Goal: Information Seeking & Learning: Learn about a topic

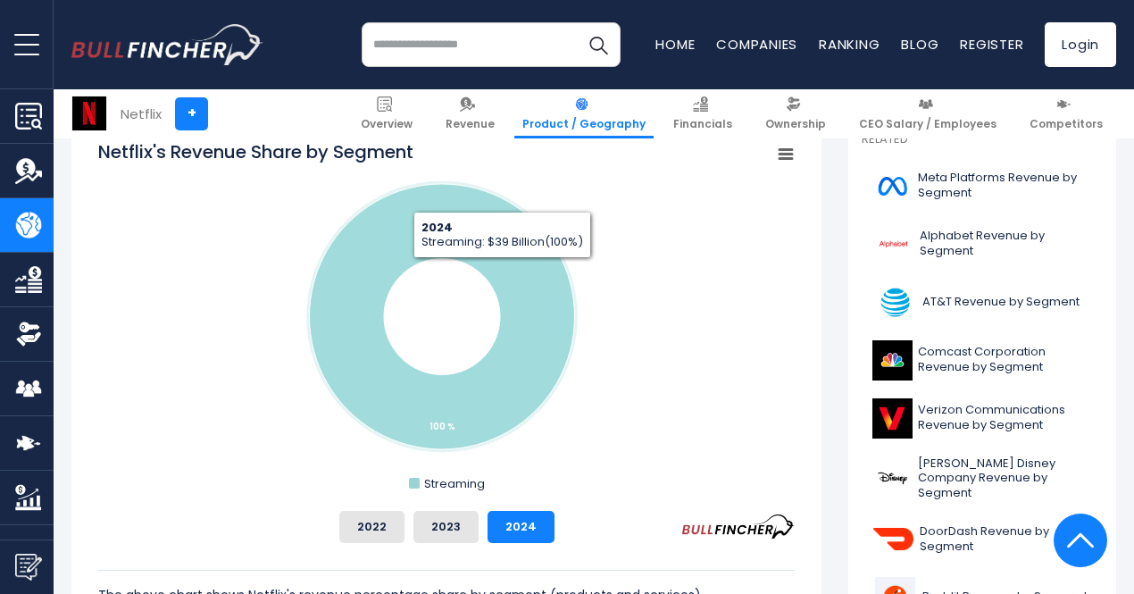
scroll to position [507, 0]
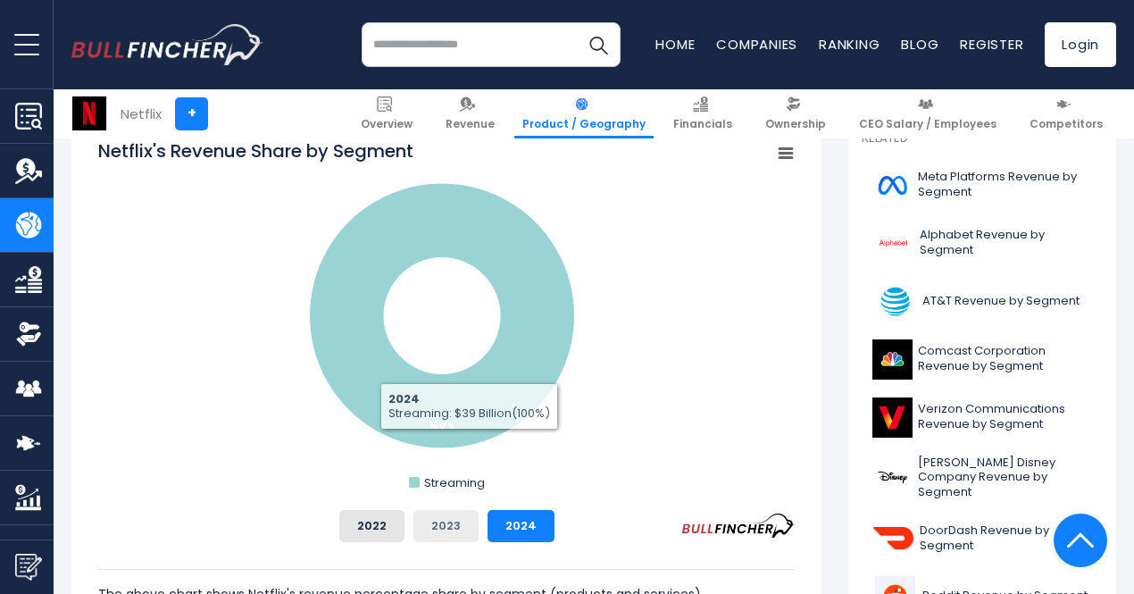
click at [421, 527] on button "2023" at bounding box center [445, 526] width 65 height 32
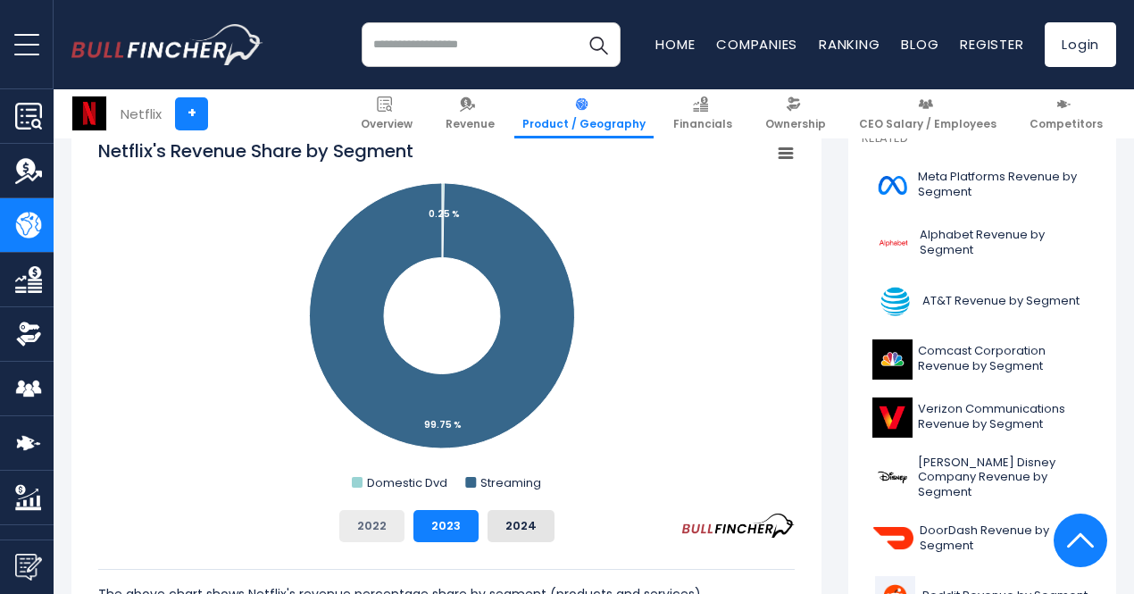
click at [362, 531] on button "2022" at bounding box center [371, 526] width 65 height 32
click at [487, 521] on button "2024" at bounding box center [520, 526] width 67 height 32
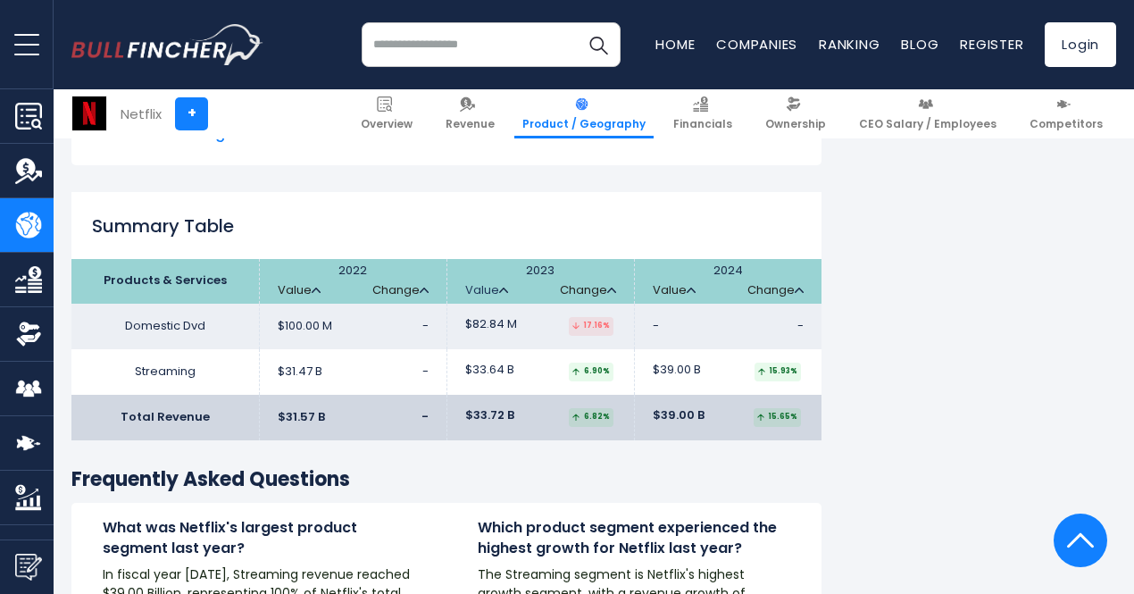
scroll to position [2687, 0]
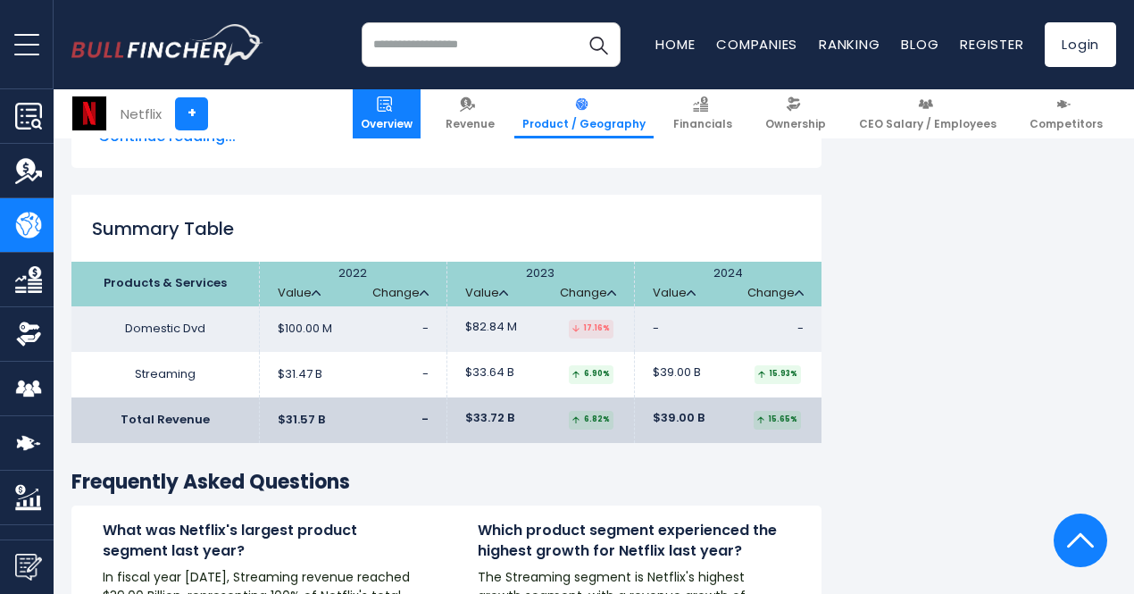
click at [383, 121] on span "Overview" at bounding box center [387, 124] width 52 height 14
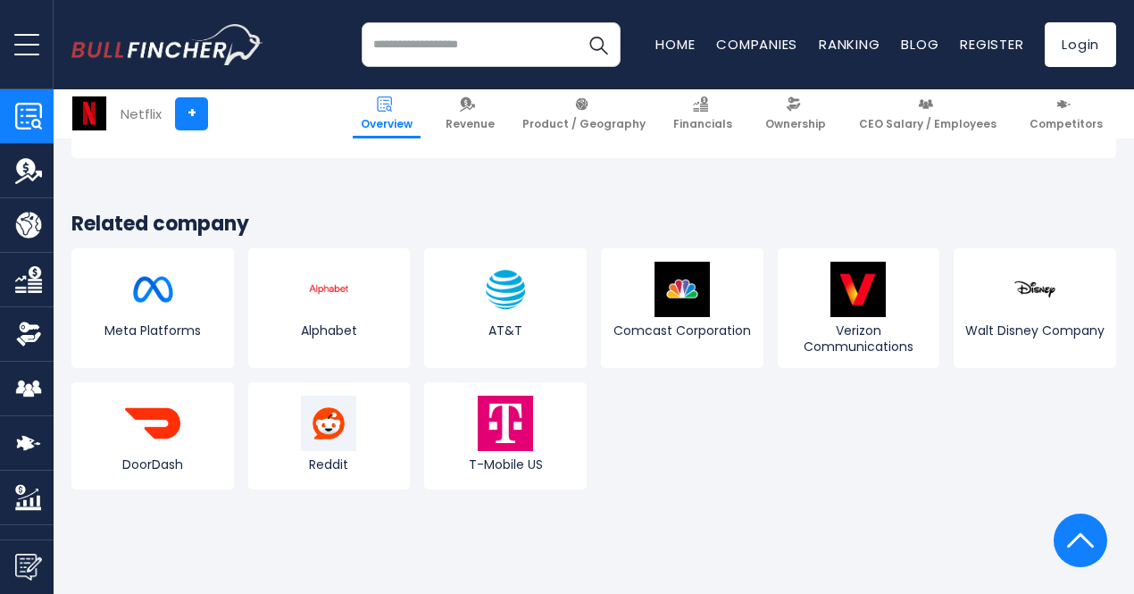
scroll to position [6269, 0]
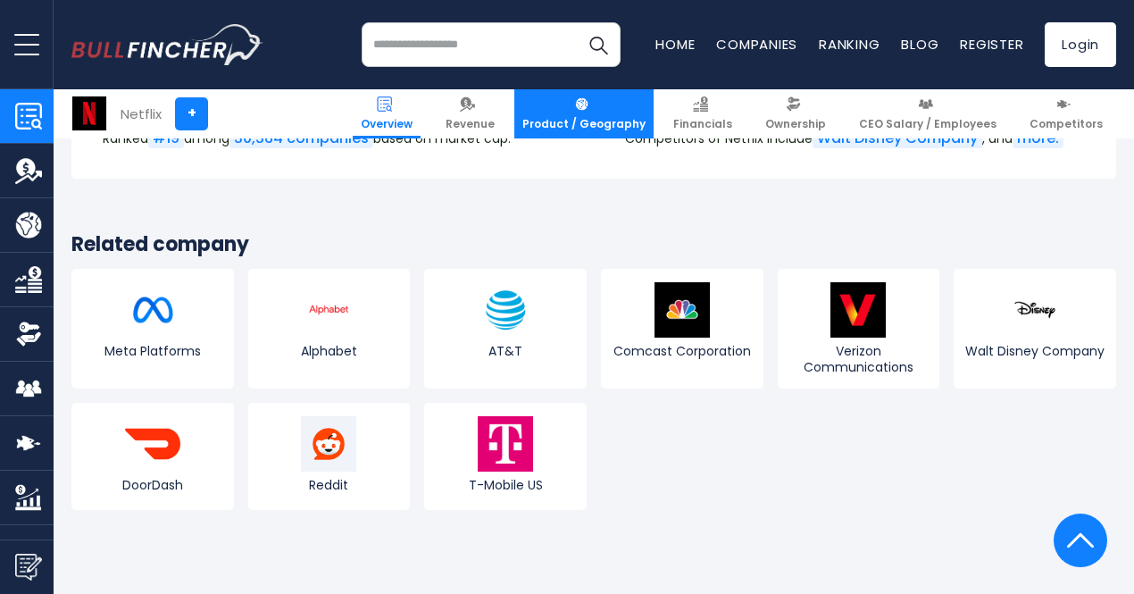
click at [567, 126] on span "Product / Geography" at bounding box center [583, 124] width 123 height 14
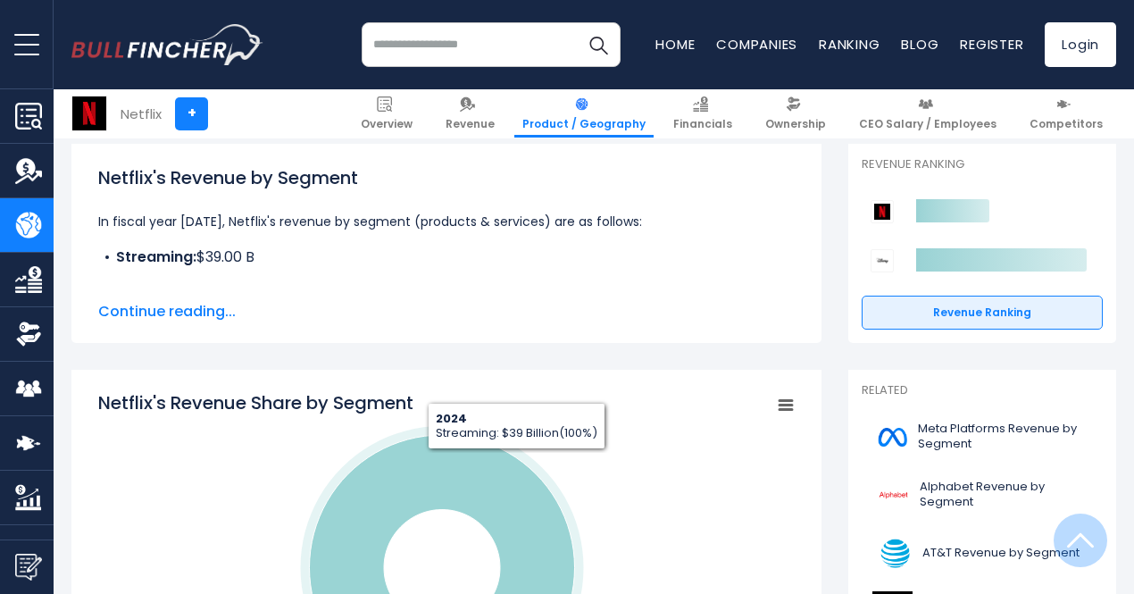
scroll to position [340, 0]
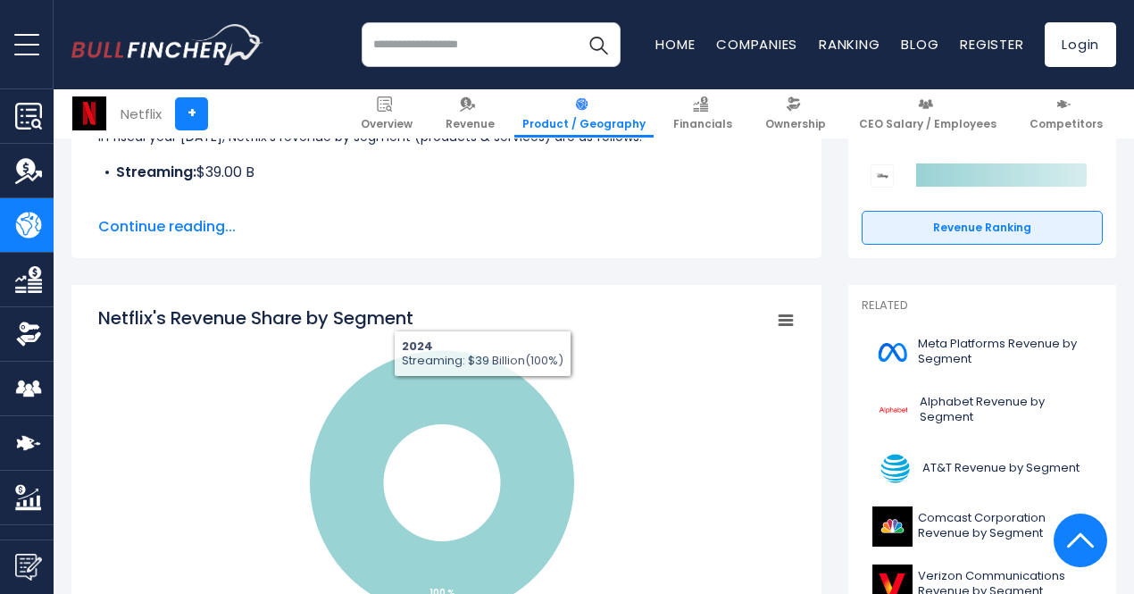
click at [120, 231] on span "Continue reading..." at bounding box center [446, 226] width 696 height 21
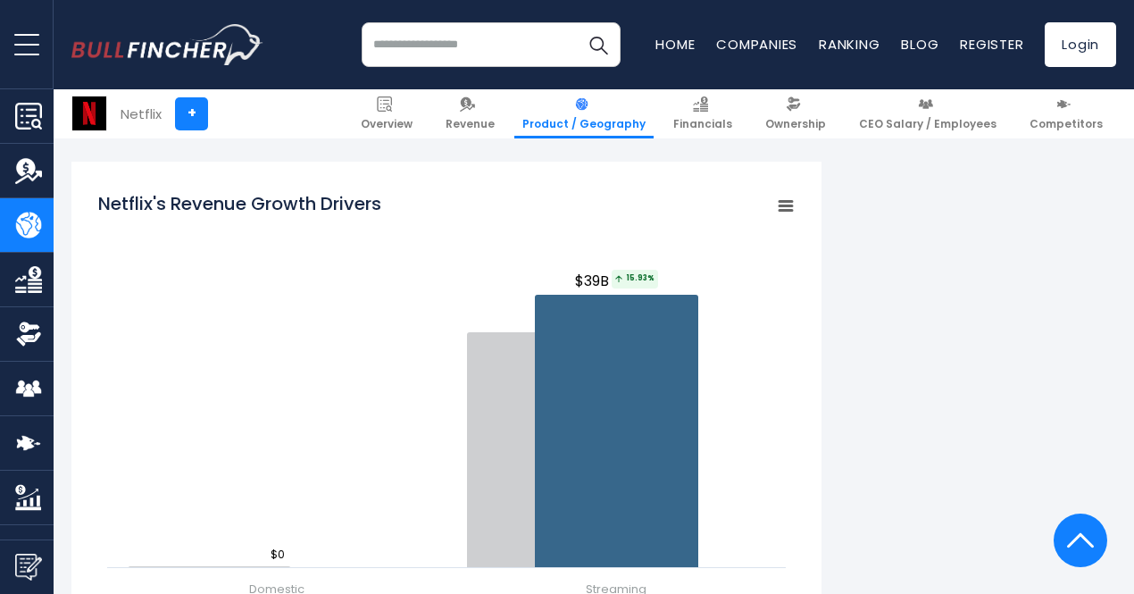
scroll to position [1969, 0]
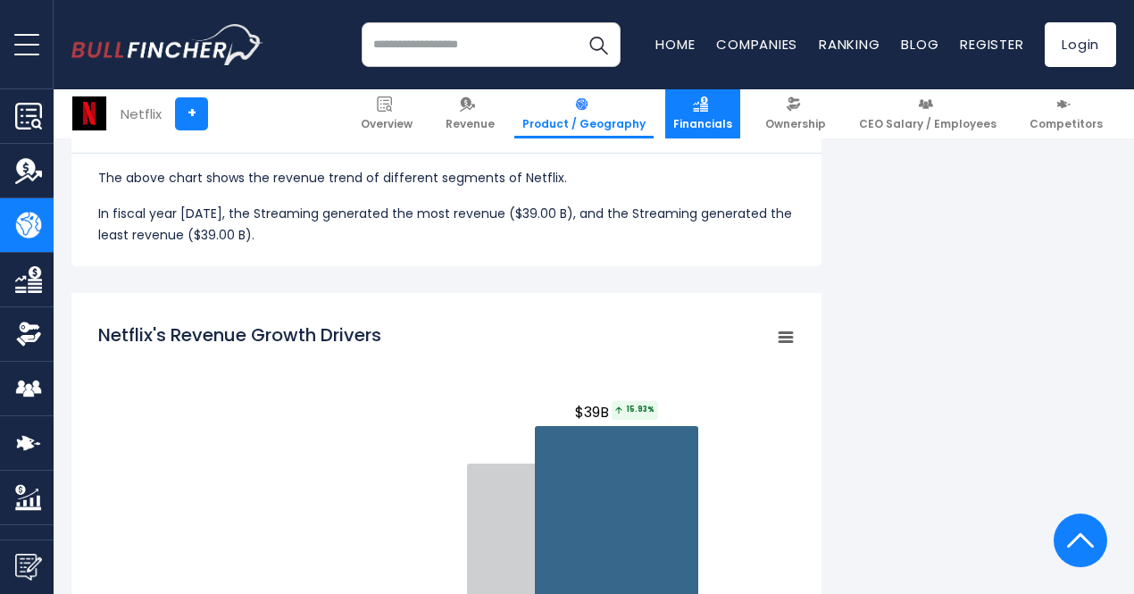
click at [734, 109] on link "Financials" at bounding box center [702, 113] width 75 height 49
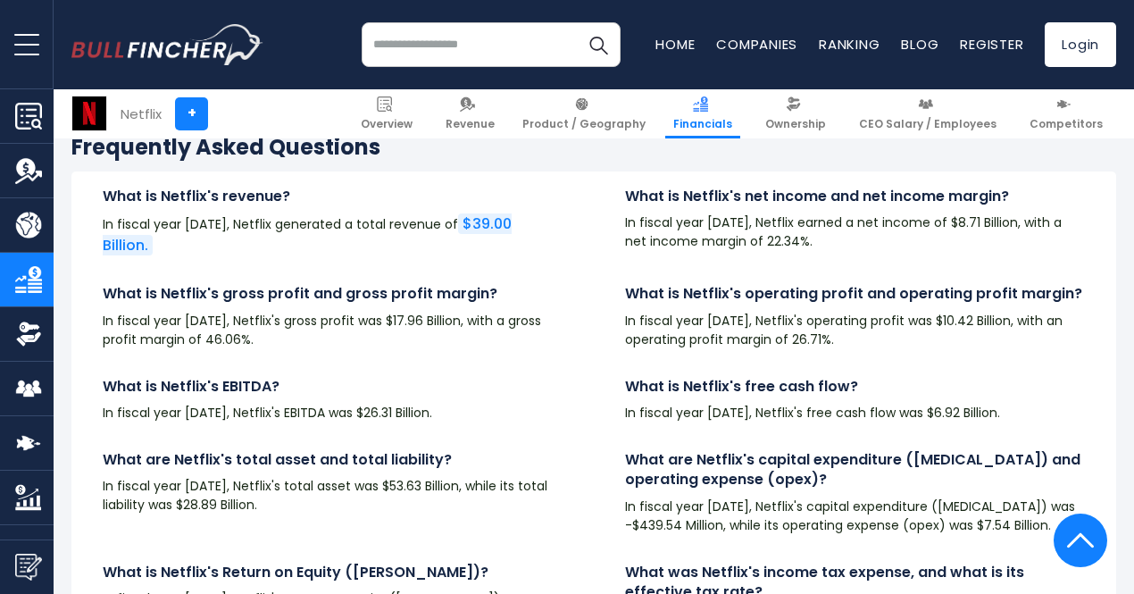
scroll to position [4099, 0]
